Goal: Task Accomplishment & Management: Use online tool/utility

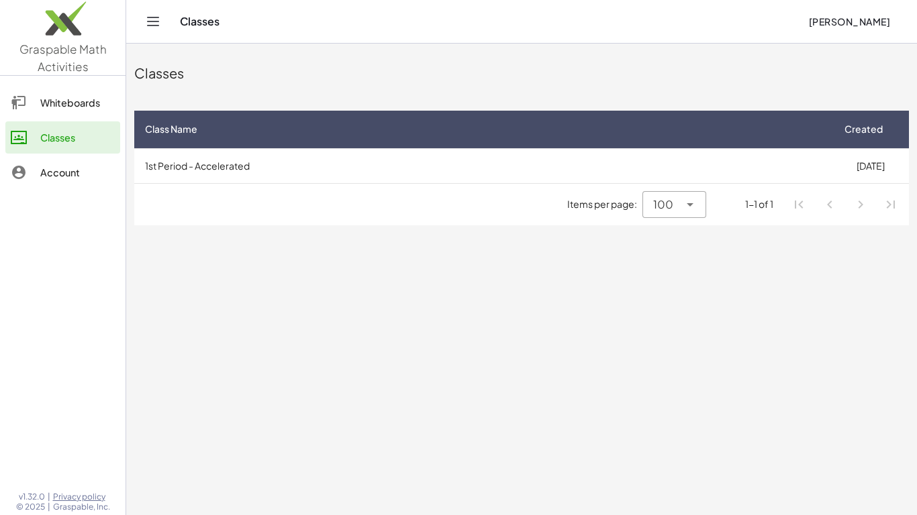
click at [32, 107] on div at bounding box center [26, 103] width 30 height 16
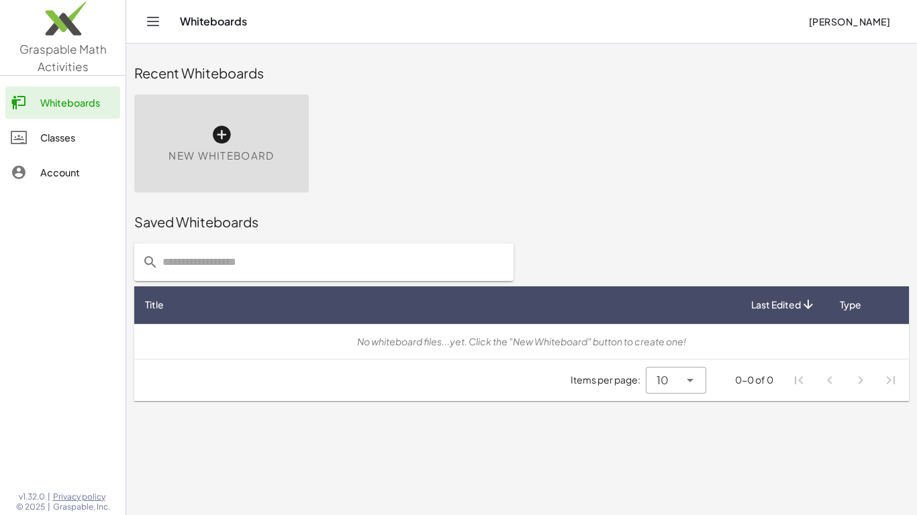
click at [29, 172] on div at bounding box center [26, 172] width 30 height 16
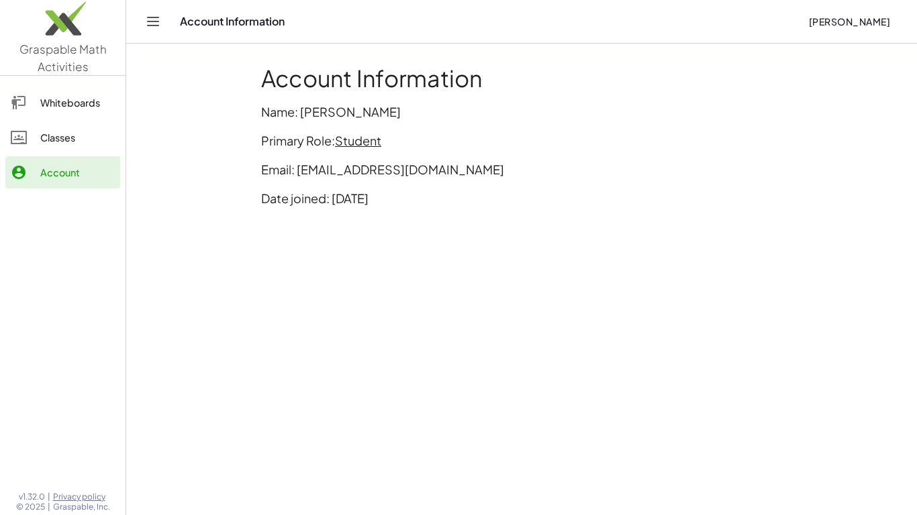
click at [41, 131] on div "Classes" at bounding box center [77, 138] width 75 height 16
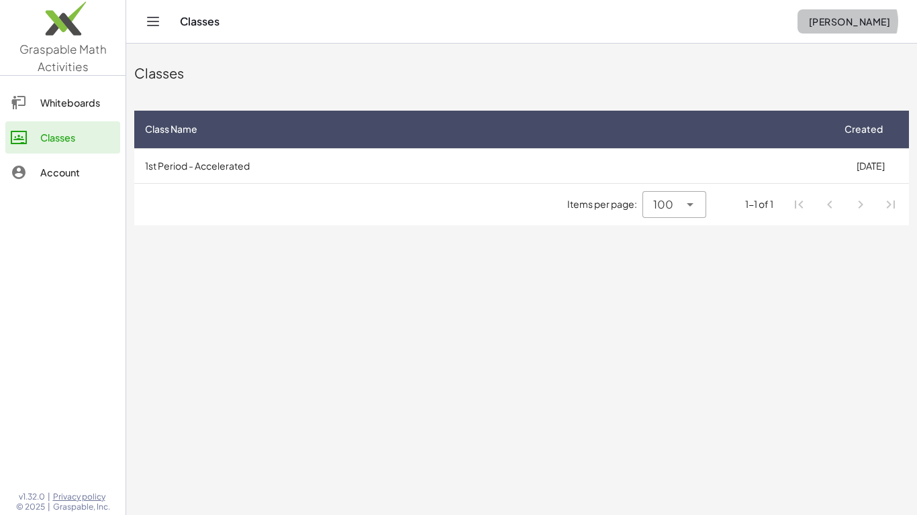
click at [850, 28] on button "[PERSON_NAME]" at bounding box center [848, 21] width 103 height 24
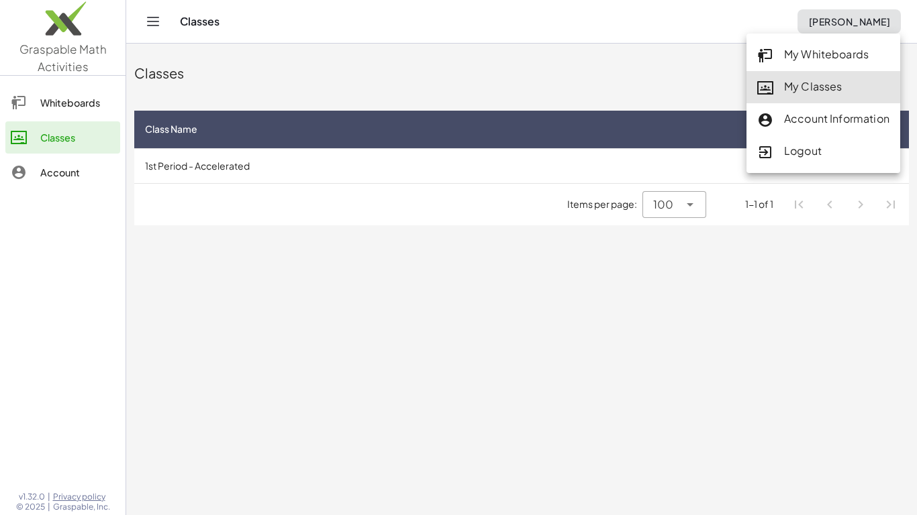
click at [838, 81] on div "My Classes" at bounding box center [823, 87] width 132 height 17
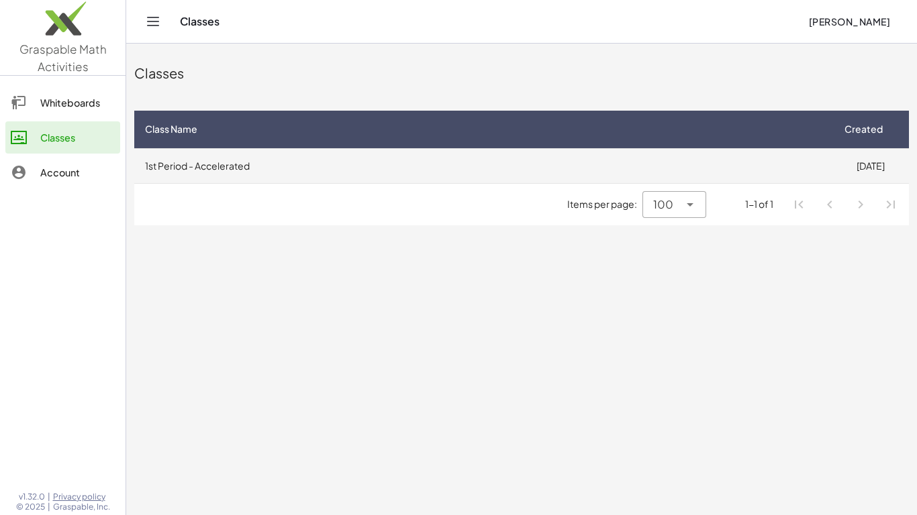
click at [712, 169] on td "1st Period - Accelerated" at bounding box center [482, 165] width 697 height 35
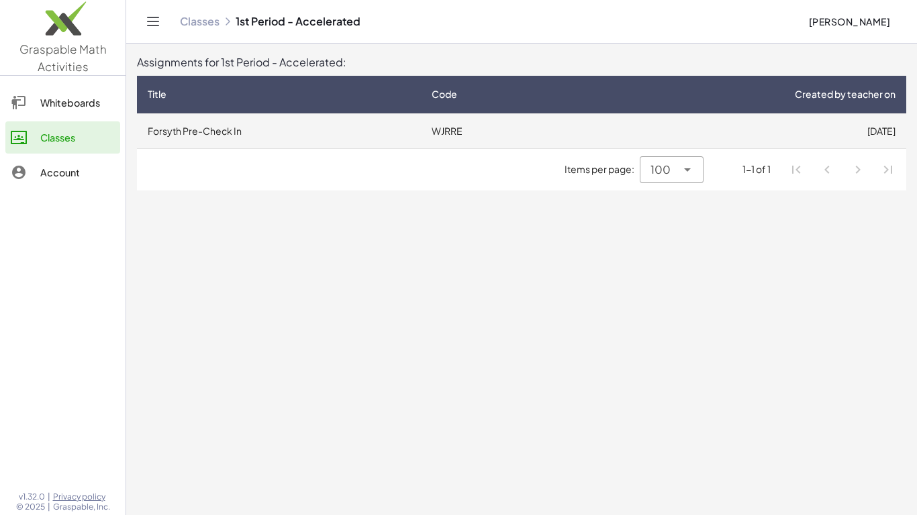
click at [632, 130] on td "[DATE]" at bounding box center [738, 130] width 335 height 35
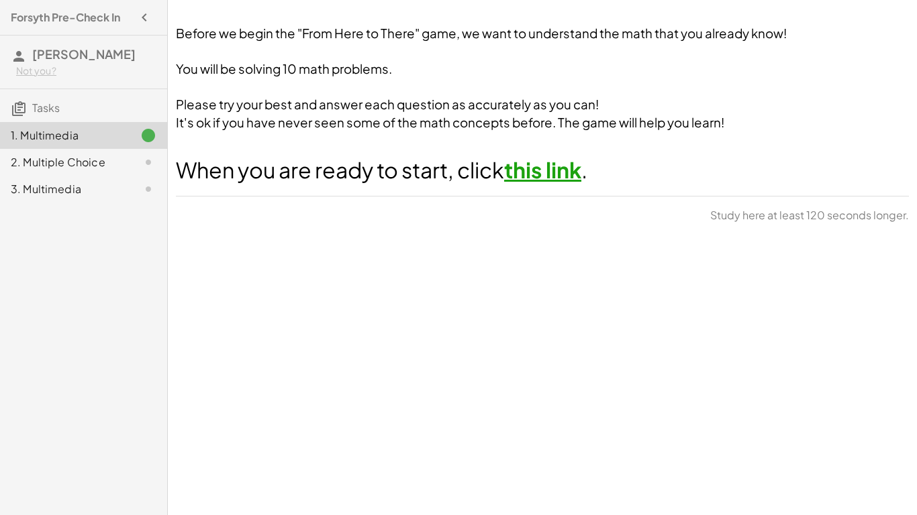
click at [564, 169] on link "this link" at bounding box center [542, 169] width 77 height 27
click at [80, 166] on div "2. Multiple Choice" at bounding box center [65, 162] width 108 height 16
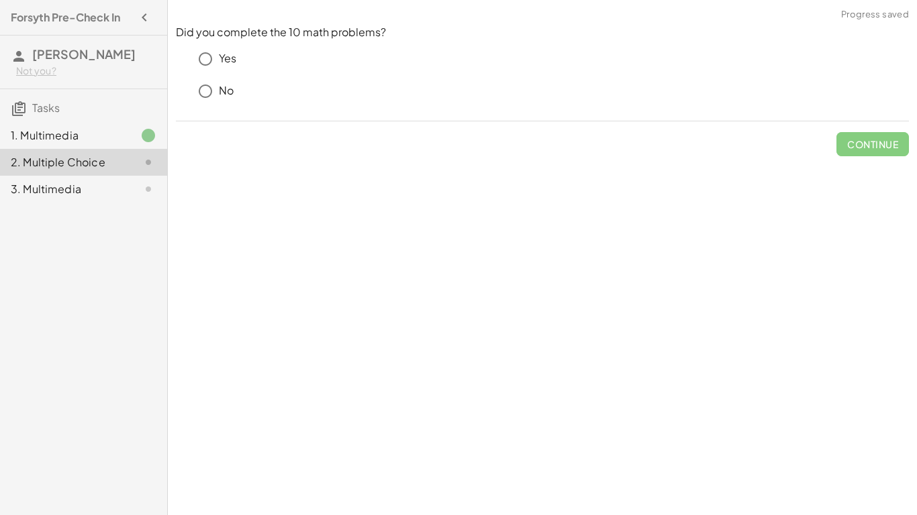
click at [233, 53] on p "Yes" at bounding box center [227, 58] width 17 height 15
click at [890, 156] on button "Check" at bounding box center [880, 144] width 56 height 24
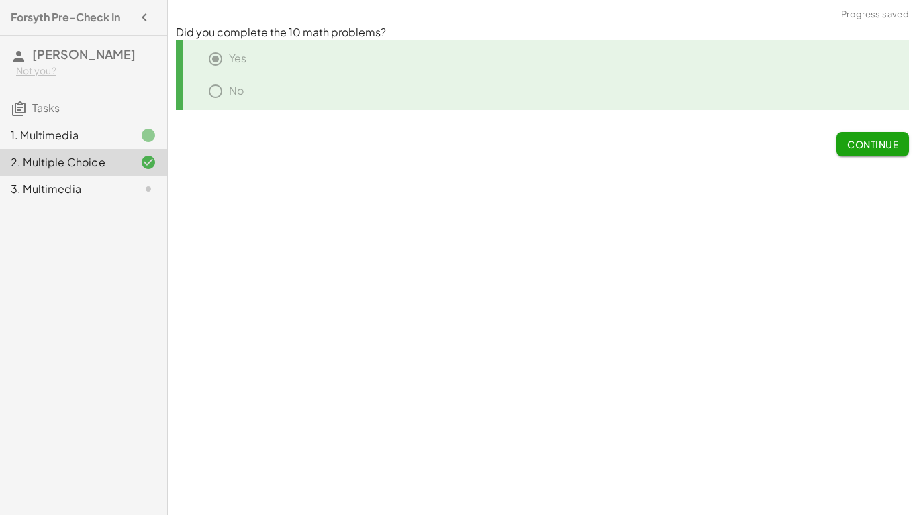
click at [119, 201] on div "3. Multimedia" at bounding box center [83, 189] width 167 height 27
